Goal: Transaction & Acquisition: Download file/media

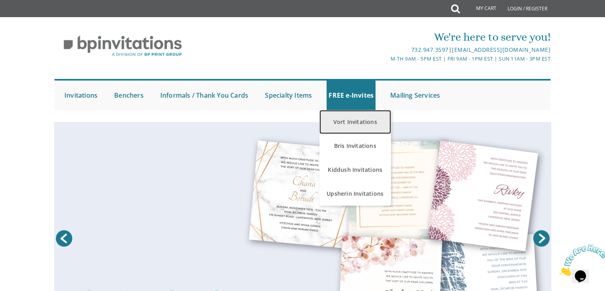
click at [356, 127] on link "Vort Invitations" at bounding box center [356, 122] width 72 height 24
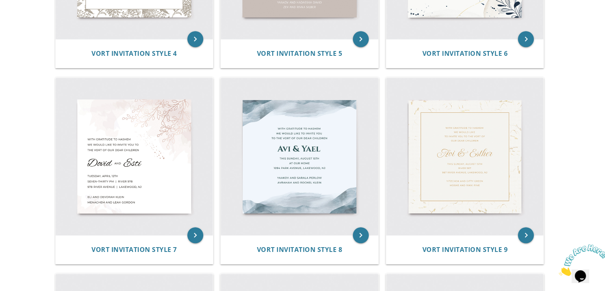
scroll to position [521, 0]
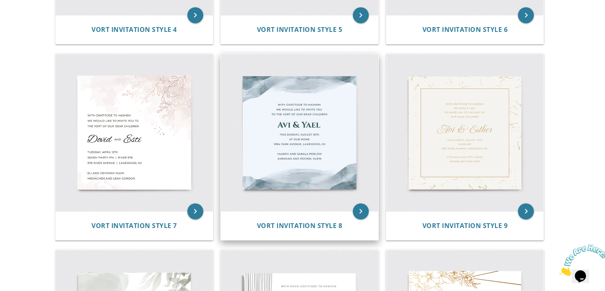
click at [286, 138] on img at bounding box center [300, 133] width 158 height 158
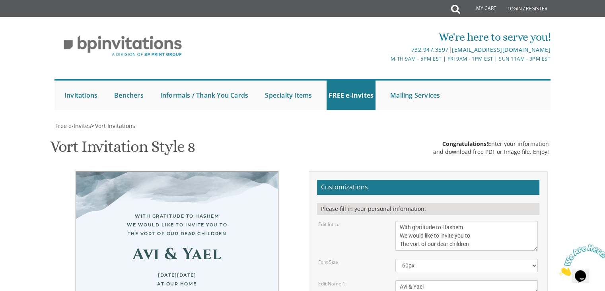
scroll to position [150, 0]
click at [479, 220] on textarea "With gratitude to Hashem We would like to invite you to The vort of our dear ch…" at bounding box center [467, 235] width 142 height 30
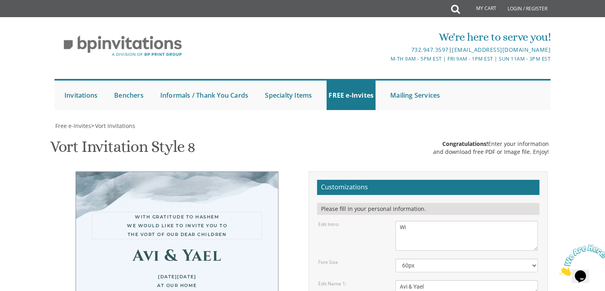
type textarea "W"
click at [424, 220] on textarea "With gratitude to Hashem We would like to invite you to The vort of our dear ch…" at bounding box center [467, 235] width 142 height 30
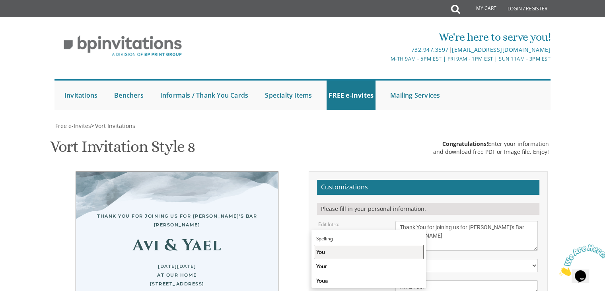
click at [331, 248] on div "You" at bounding box center [368, 252] width 105 height 8
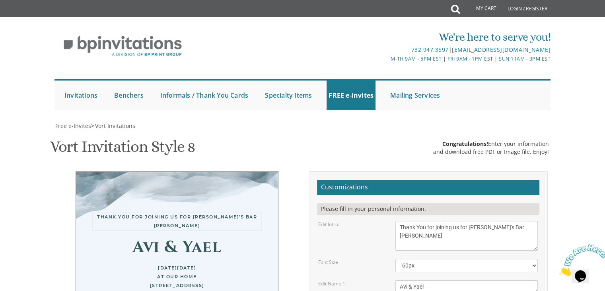
click at [425, 220] on textarea "With gratitude to Hashem We would like to invite you to The vort of our dear ch…" at bounding box center [467, 235] width 142 height 30
type textarea "Thank You for joining us for Avrumi's Bar Mitzvah Shabbos! We look forward to s…"
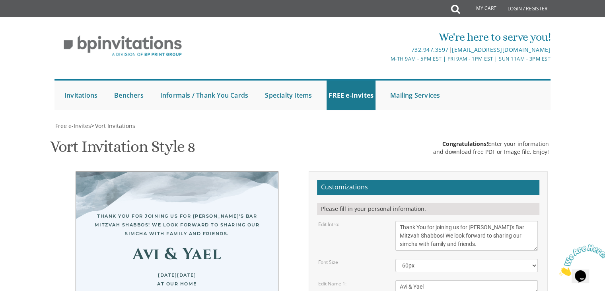
type textarea "Y"
type textarea "T"
click at [431, 280] on textarea "Avi & Yael" at bounding box center [467, 286] width 142 height 13
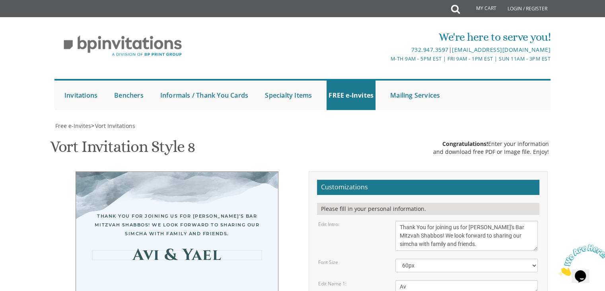
type textarea "A"
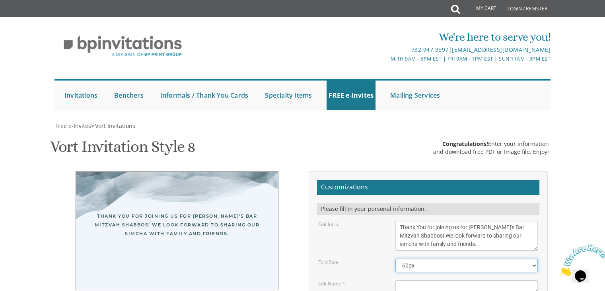
click at [438, 258] on select "40px 50px 60px 70px 80px" at bounding box center [467, 265] width 142 height 14
click at [467, 220] on textarea "With gratitude to Hashem We would like to invite you to The vort of our dear ch…" at bounding box center [467, 235] width 142 height 30
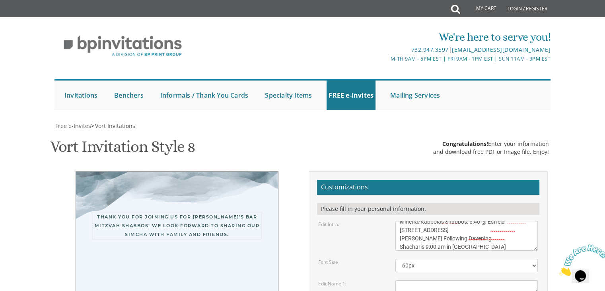
scroll to position [48, 0]
click at [443, 220] on textarea "With gratitude to Hashem We would like to invite you to The vort of our dear ch…" at bounding box center [467, 235] width 142 height 30
click at [449, 220] on textarea "With gratitude to Hashem We would like to invite you to The vort of our dear ch…" at bounding box center [467, 235] width 142 height 30
click at [454, 220] on textarea "With gratitude to Hashem We would like to invite you to The vort of our dear ch…" at bounding box center [467, 235] width 142 height 30
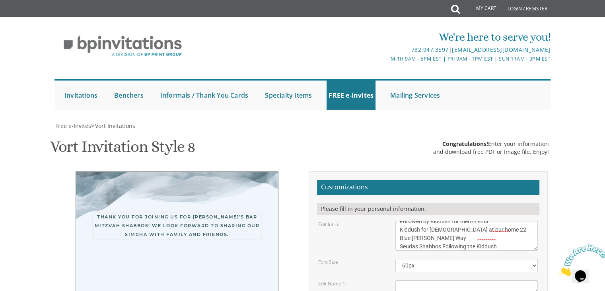
scroll to position [89, 0]
click at [418, 220] on textarea "With gratitude to Hashem We would like to invite you to The vort of our dear ch…" at bounding box center [467, 235] width 142 height 30
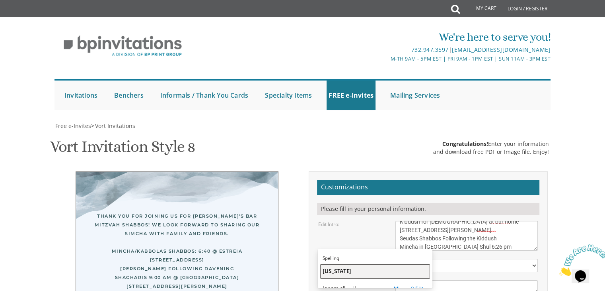
click at [367, 267] on div "Massachusetts" at bounding box center [375, 271] width 105 height 8
click at [460, 220] on textarea "With gratitude to Hashem We would like to invite you to The vort of our dear ch…" at bounding box center [467, 235] width 142 height 30
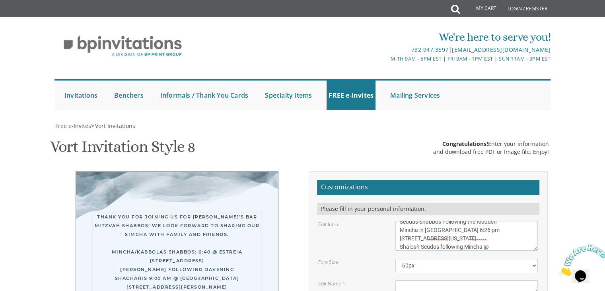
scroll to position [115, 0]
click at [451, 220] on textarea "With gratitude to Hashem We would like to invite you to The vort of our dear ch…" at bounding box center [467, 235] width 142 height 30
click at [476, 220] on textarea "With gratitude to Hashem We would like to invite you to The vort of our dear ch…" at bounding box center [467, 235] width 142 height 30
type textarea "Thank You for joining us for Avrumi's Bar Mitzvah Shabbos! We look forward to s…"
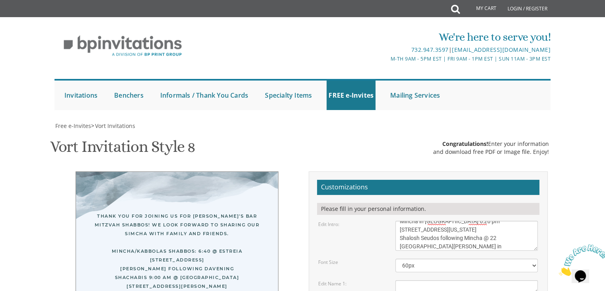
click at [439, 280] on textarea "Avi & Yael" at bounding box center [467, 286] width 142 height 13
type textarea "Menachem and Faige Klein"
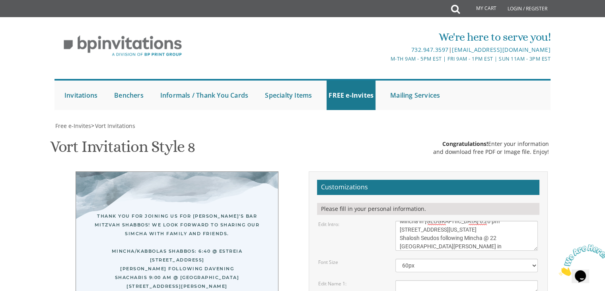
drag, startPoint x: 399, startPoint y: 92, endPoint x: 465, endPoint y: 92, distance: 66.1
click at [465, 220] on textarea "With gratitude to Hashem We would like to invite you to The vort of our dear ch…" at bounding box center [467, 235] width 142 height 30
drag, startPoint x: 460, startPoint y: 92, endPoint x: 446, endPoint y: 92, distance: 13.9
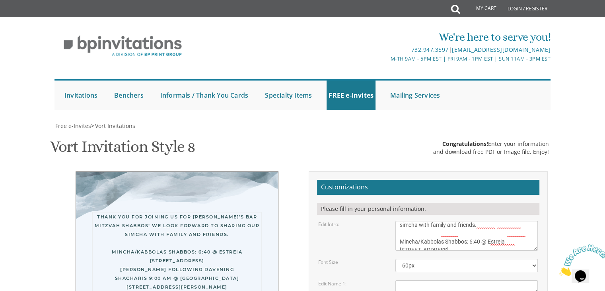
click at [446, 220] on textarea "With gratitude to Hashem We would like to invite you to The vort of our dear ch…" at bounding box center [467, 235] width 142 height 30
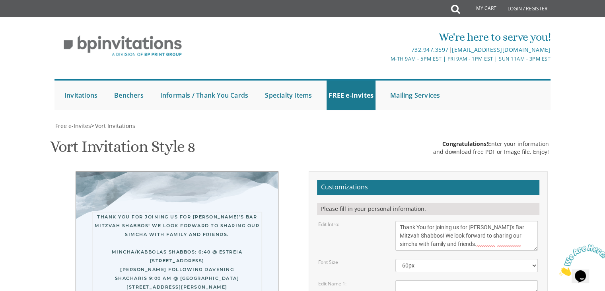
scroll to position [0, 0]
click at [419, 220] on textarea "With gratitude to Hashem We would like to invite you to The vort of our dear ch…" at bounding box center [467, 235] width 142 height 30
click at [421, 220] on textarea "With gratitude to Hashem We would like to invite you to The vort of our dear ch…" at bounding box center [467, 235] width 142 height 30
click at [443, 220] on textarea "With gratitude to Hashem We would like to invite you to The vort of our dear ch…" at bounding box center [467, 235] width 142 height 30
click at [515, 220] on textarea "With gratitude to Hashem We would like to invite you to The vort of our dear ch…" at bounding box center [467, 235] width 142 height 30
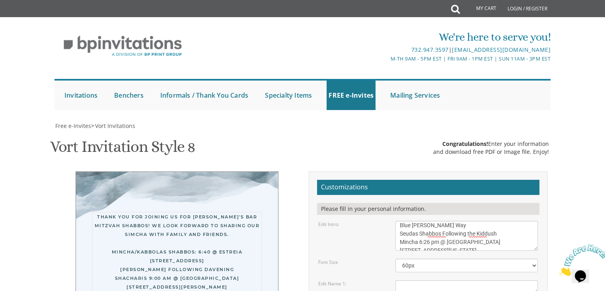
type textarea "Thank You for joining us for Avrumi's Bar Mitzvah Shabbos! We look forward to s…"
click at [466, 280] on textarea "Avi & Yael" at bounding box center [467, 286] width 142 height 13
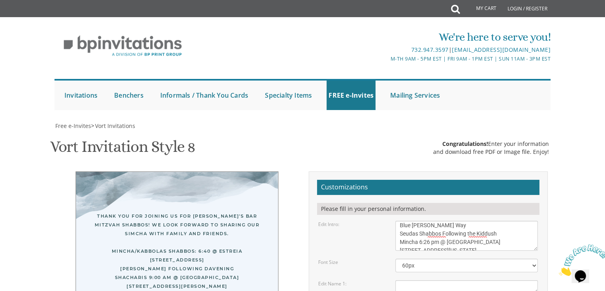
type input "kleinags@gmail.com"
